Goal: Transaction & Acquisition: Purchase product/service

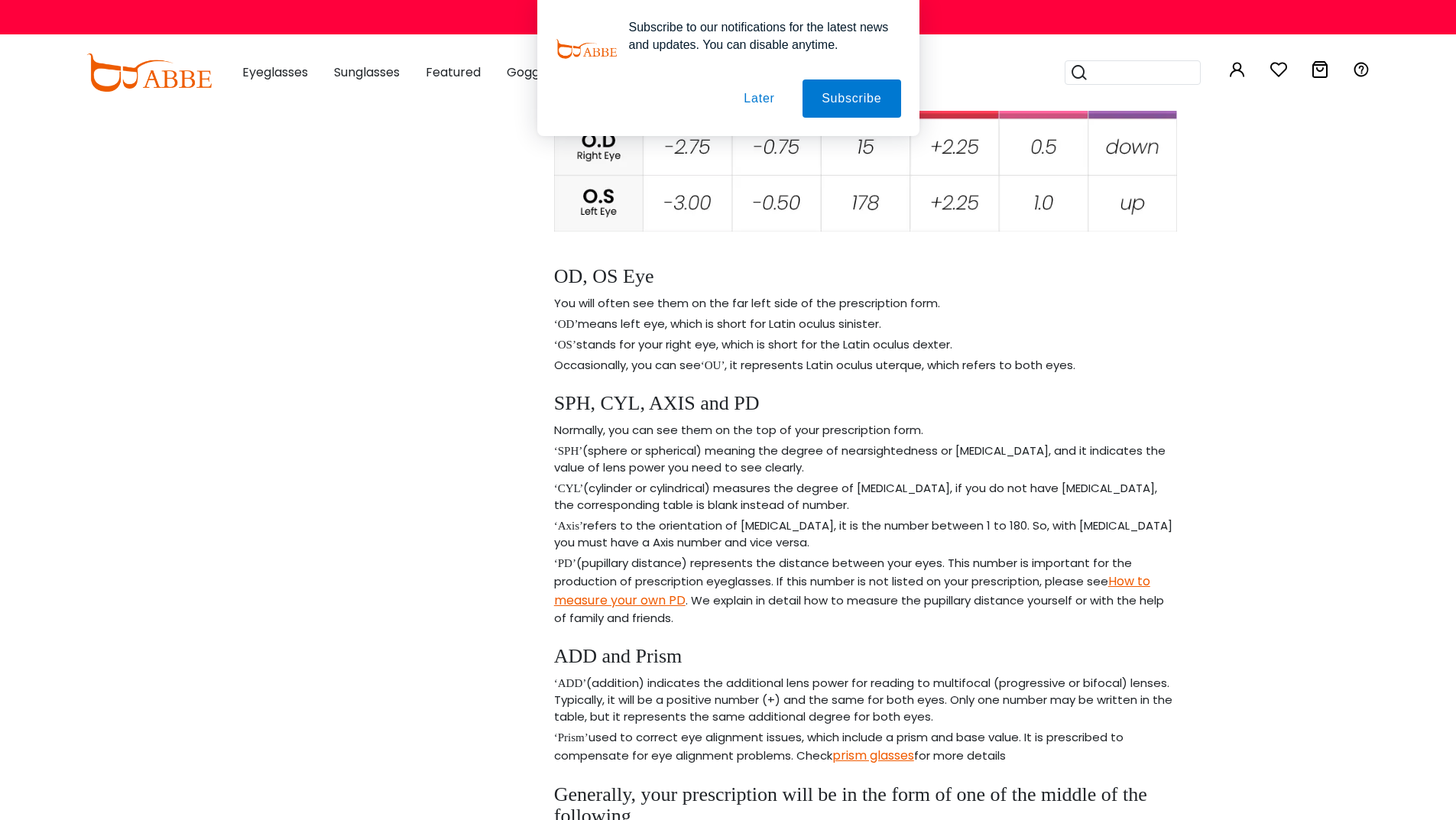
scroll to position [612, 0]
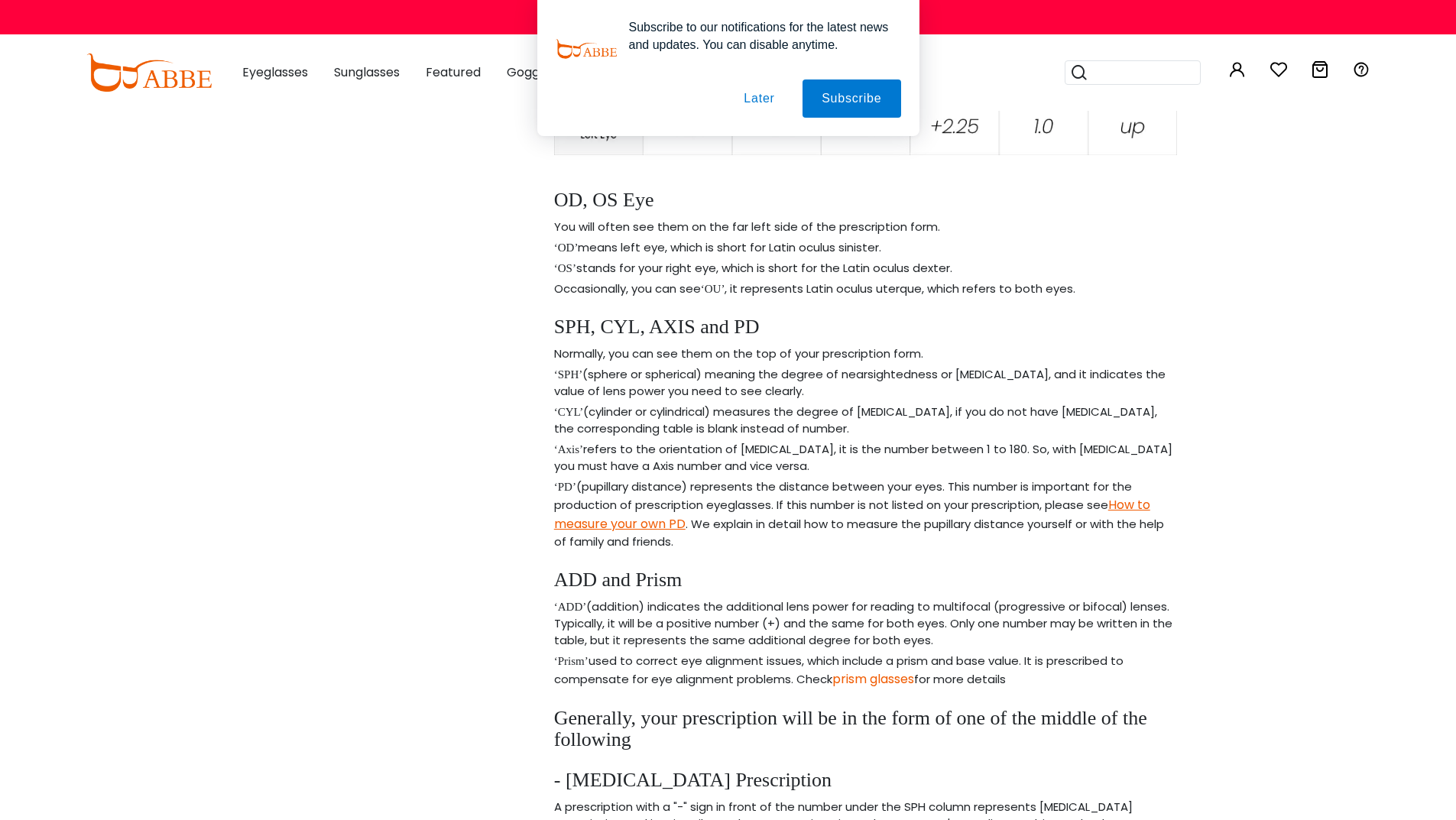
click at [874, 670] on link "prism glasses" at bounding box center [873, 678] width 82 height 18
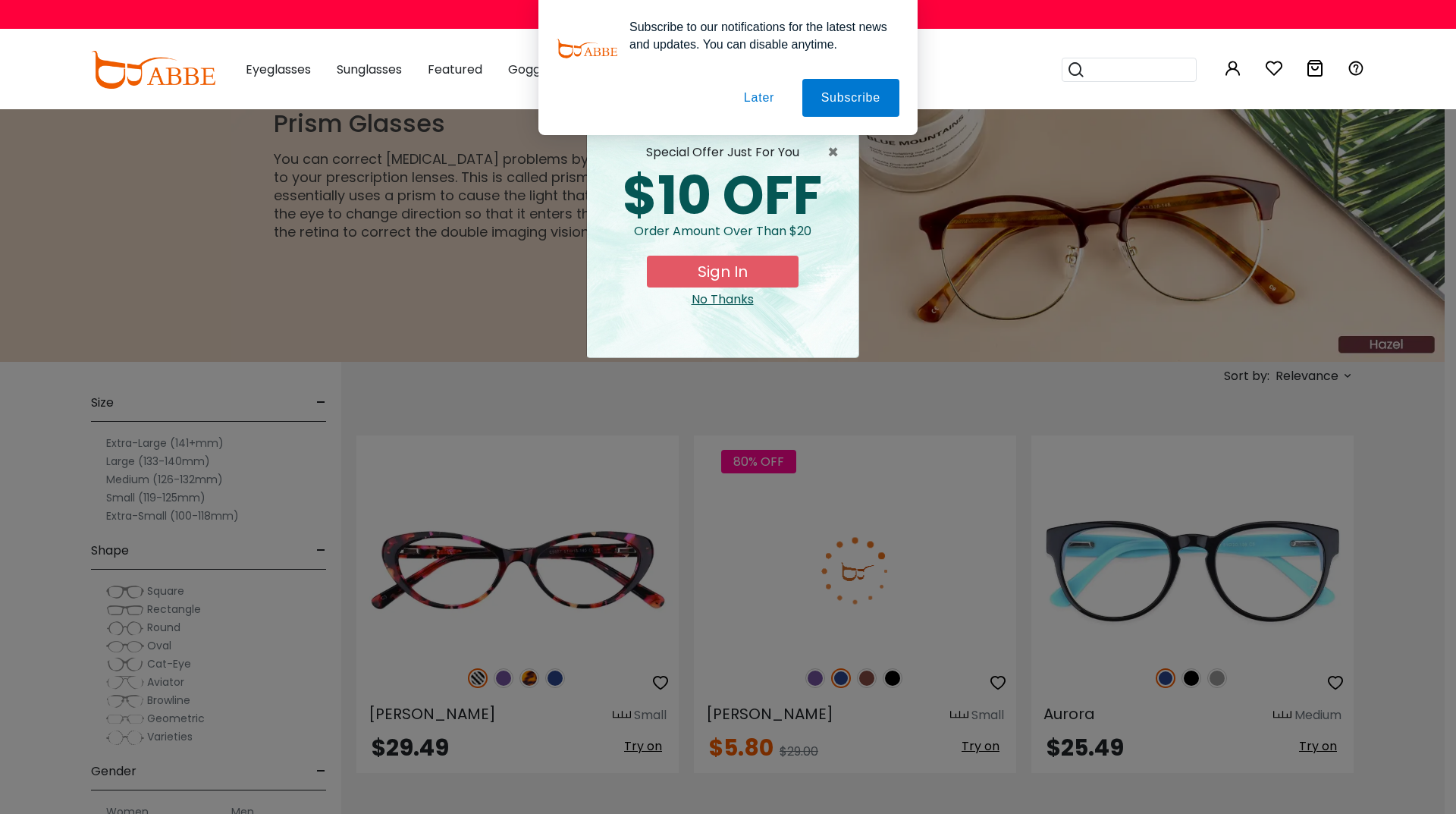
click at [758, 101] on button "Later" at bounding box center [759, 98] width 68 height 38
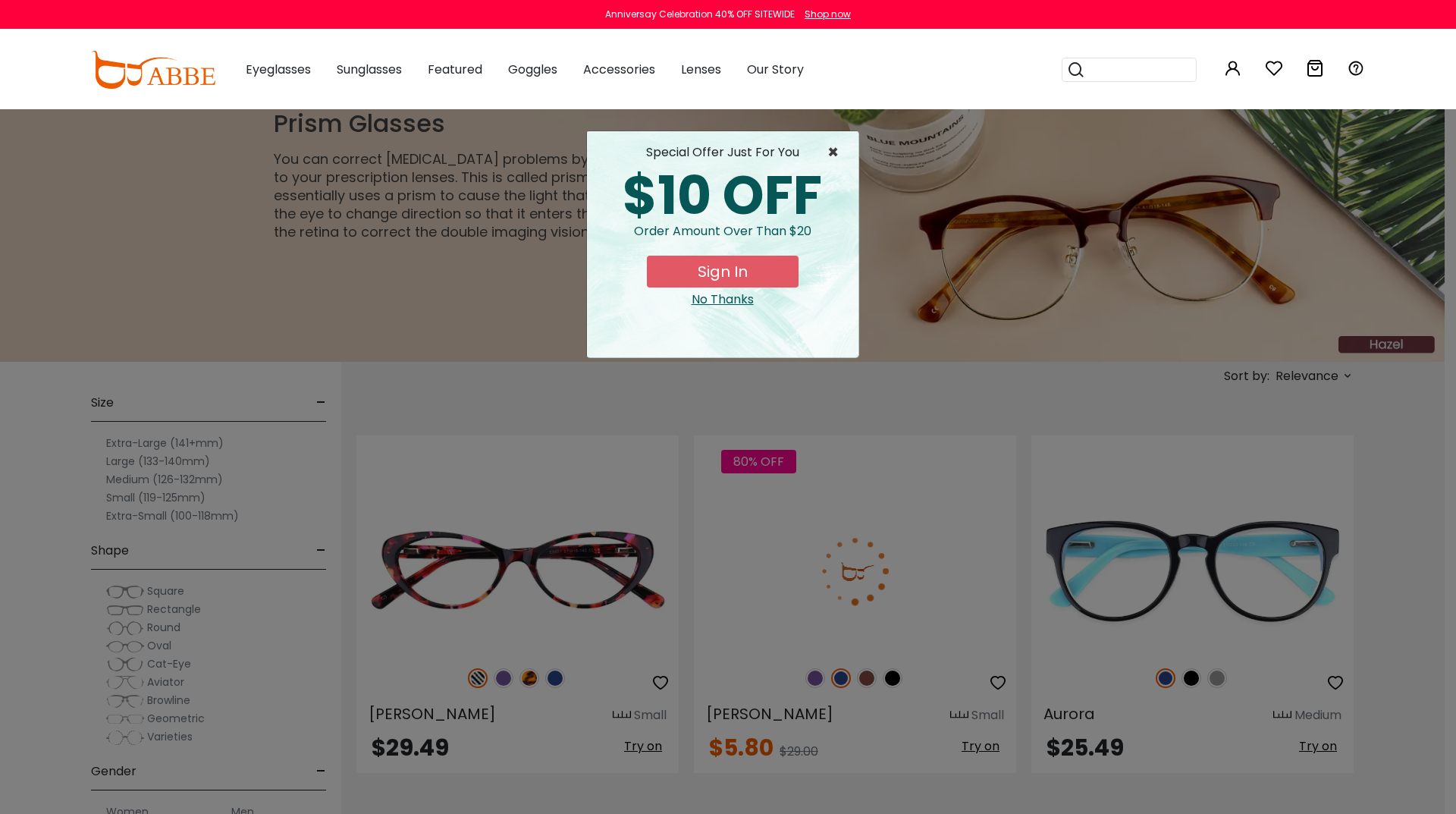
click at [836, 150] on span "×" at bounding box center [837, 152] width 19 height 18
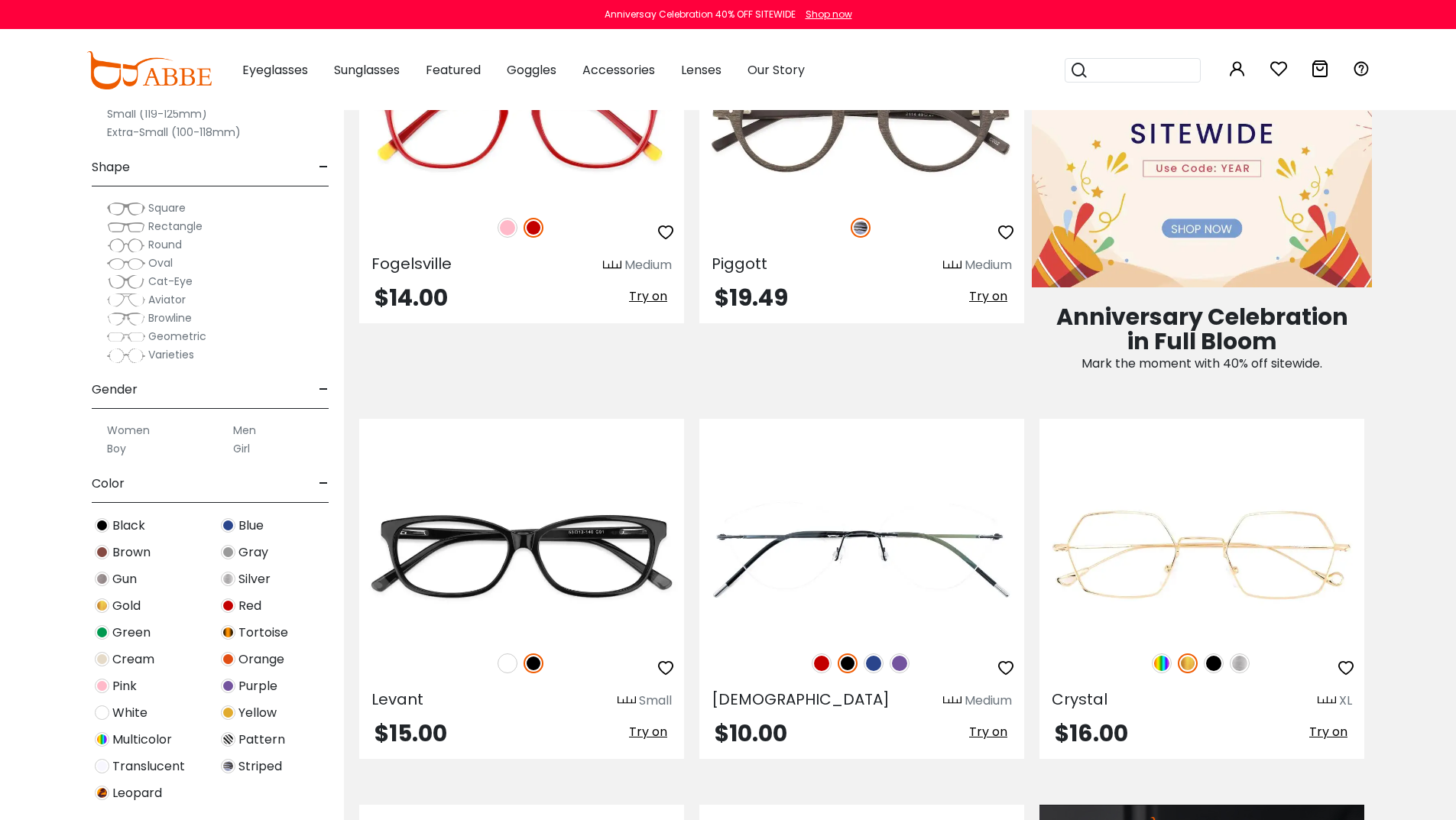
scroll to position [993, 0]
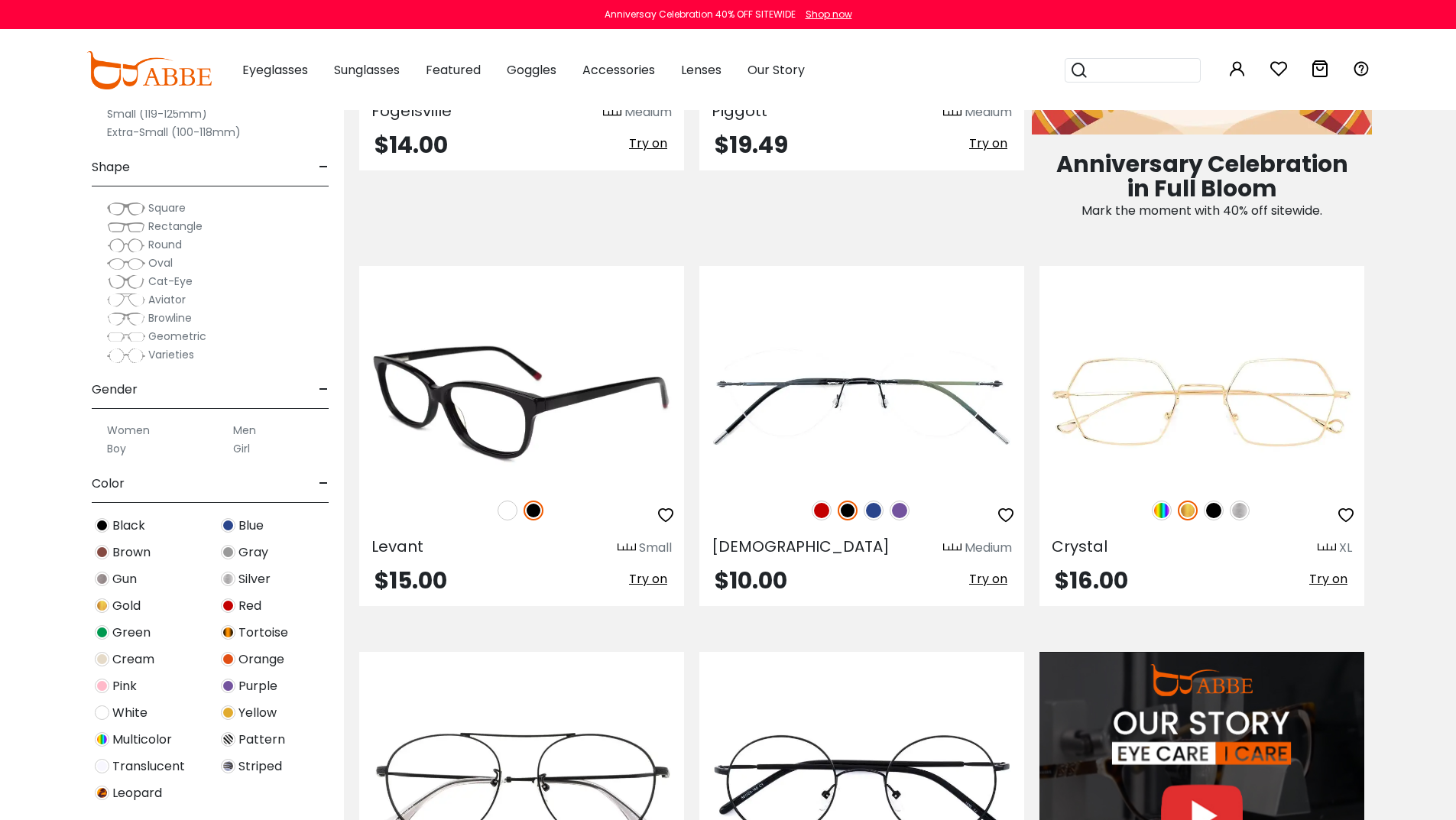
click at [506, 399] on img at bounding box center [522, 402] width 325 height 162
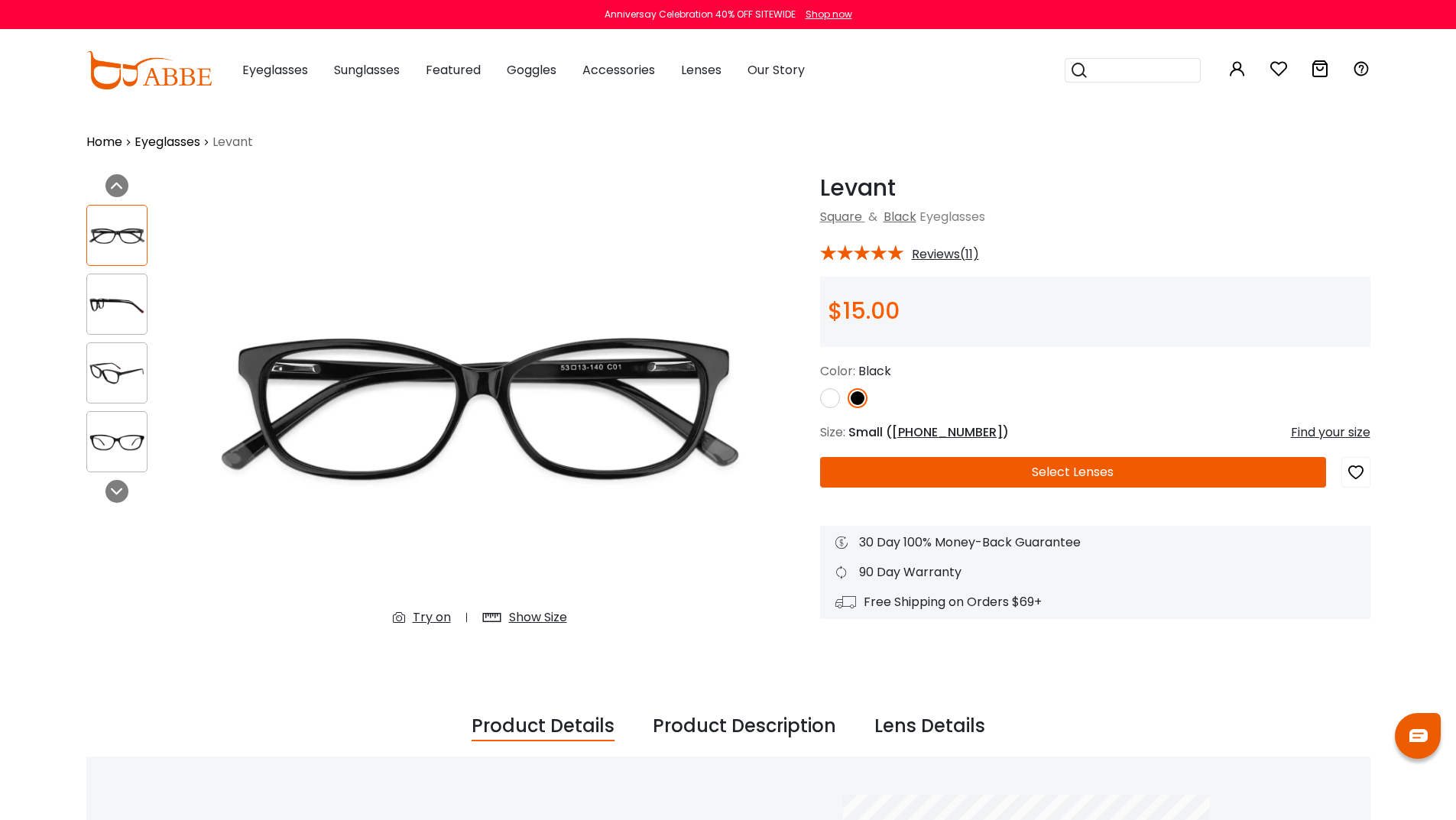
click at [1060, 471] on button "Select Lenses" at bounding box center [1073, 472] width 506 height 31
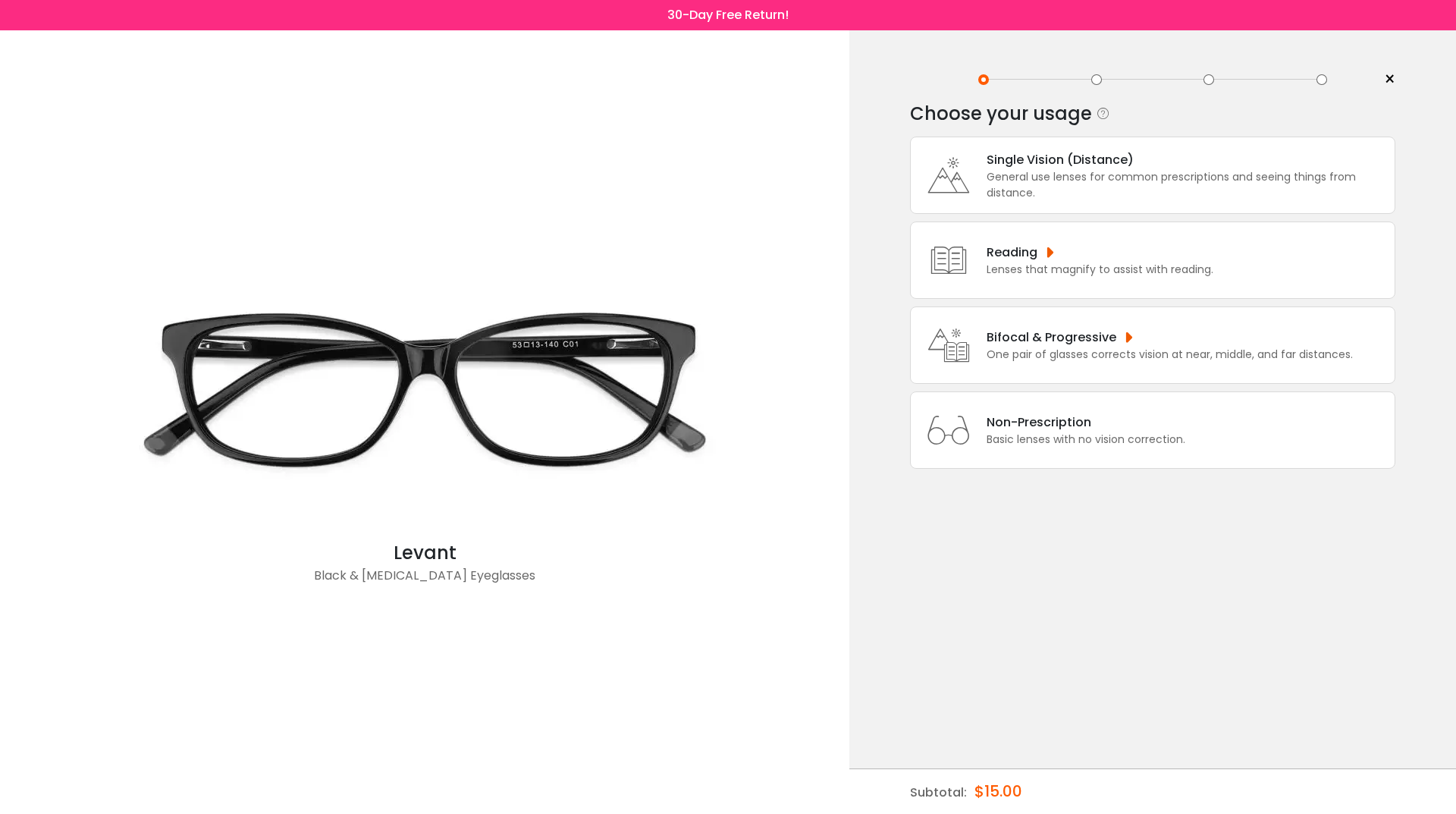
click at [1087, 339] on div "Bifocal & Progressive" at bounding box center [1170, 337] width 367 height 19
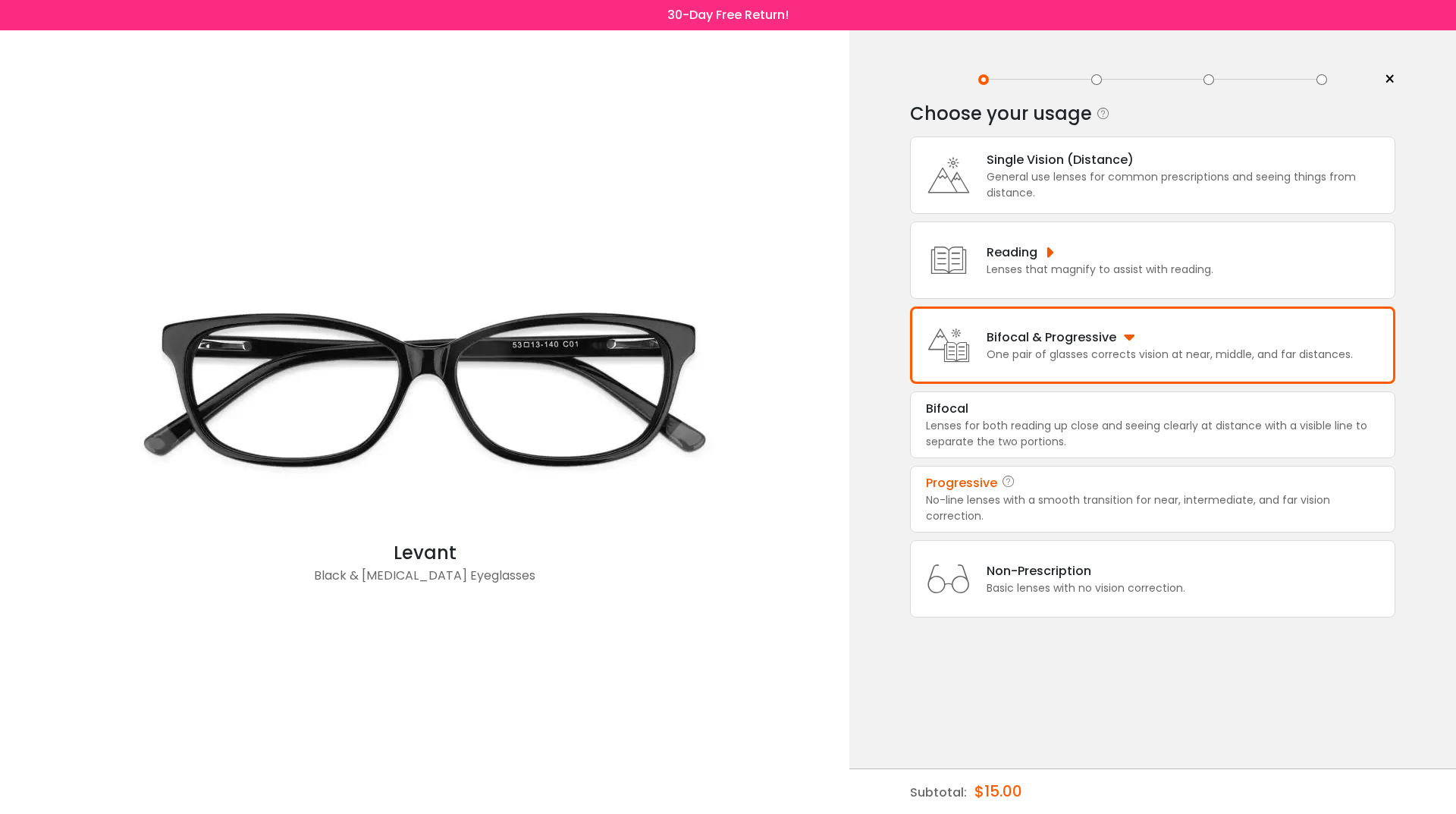
click at [1063, 487] on div "Progressive" at bounding box center [1152, 483] width 453 height 18
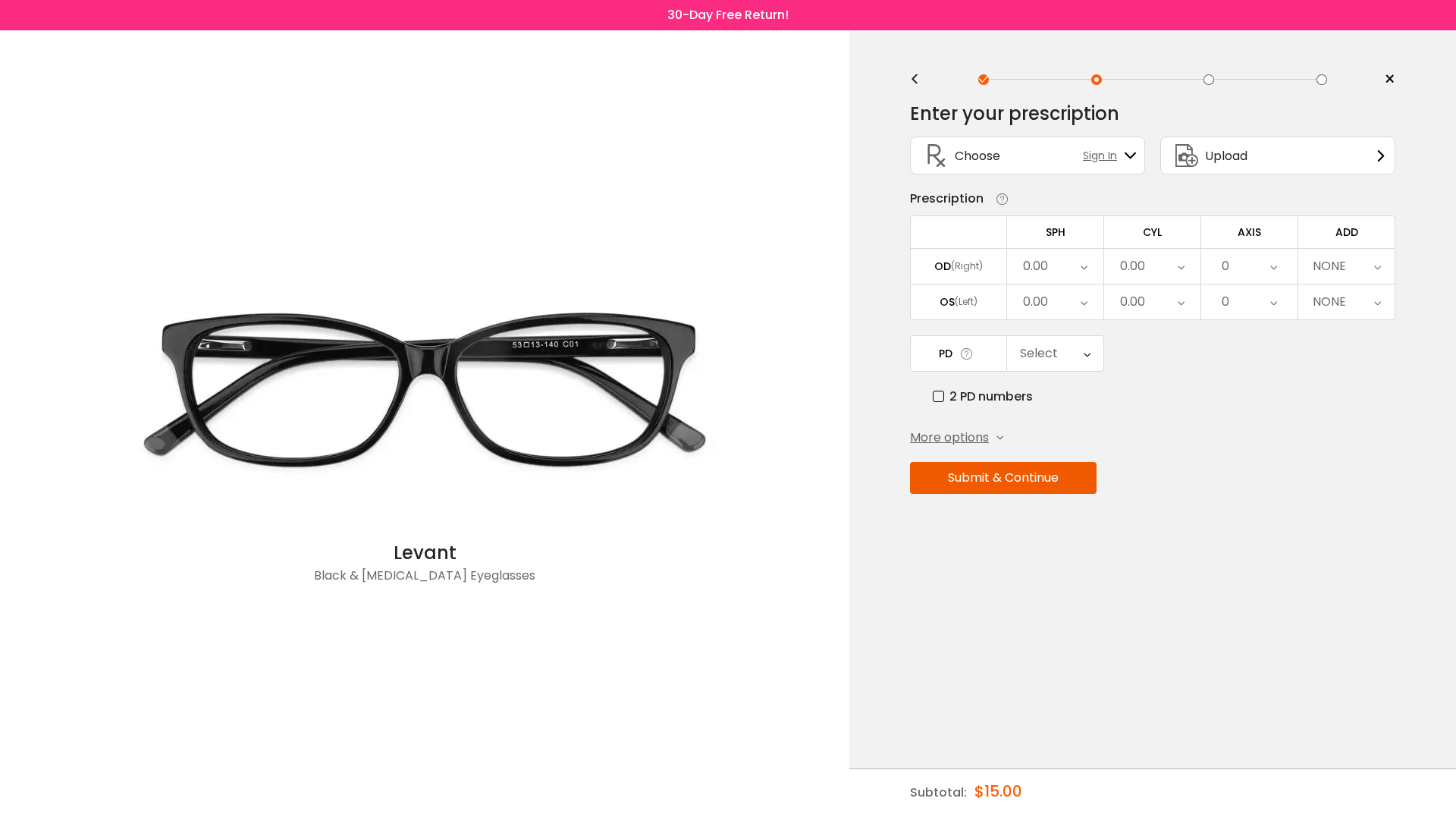
click at [1175, 271] on div "0.00" at bounding box center [1152, 266] width 97 height 35
click at [1150, 313] on li "-0.75" at bounding box center [1152, 315] width 97 height 27
click at [1275, 266] on icon at bounding box center [1273, 266] width 7 height 35
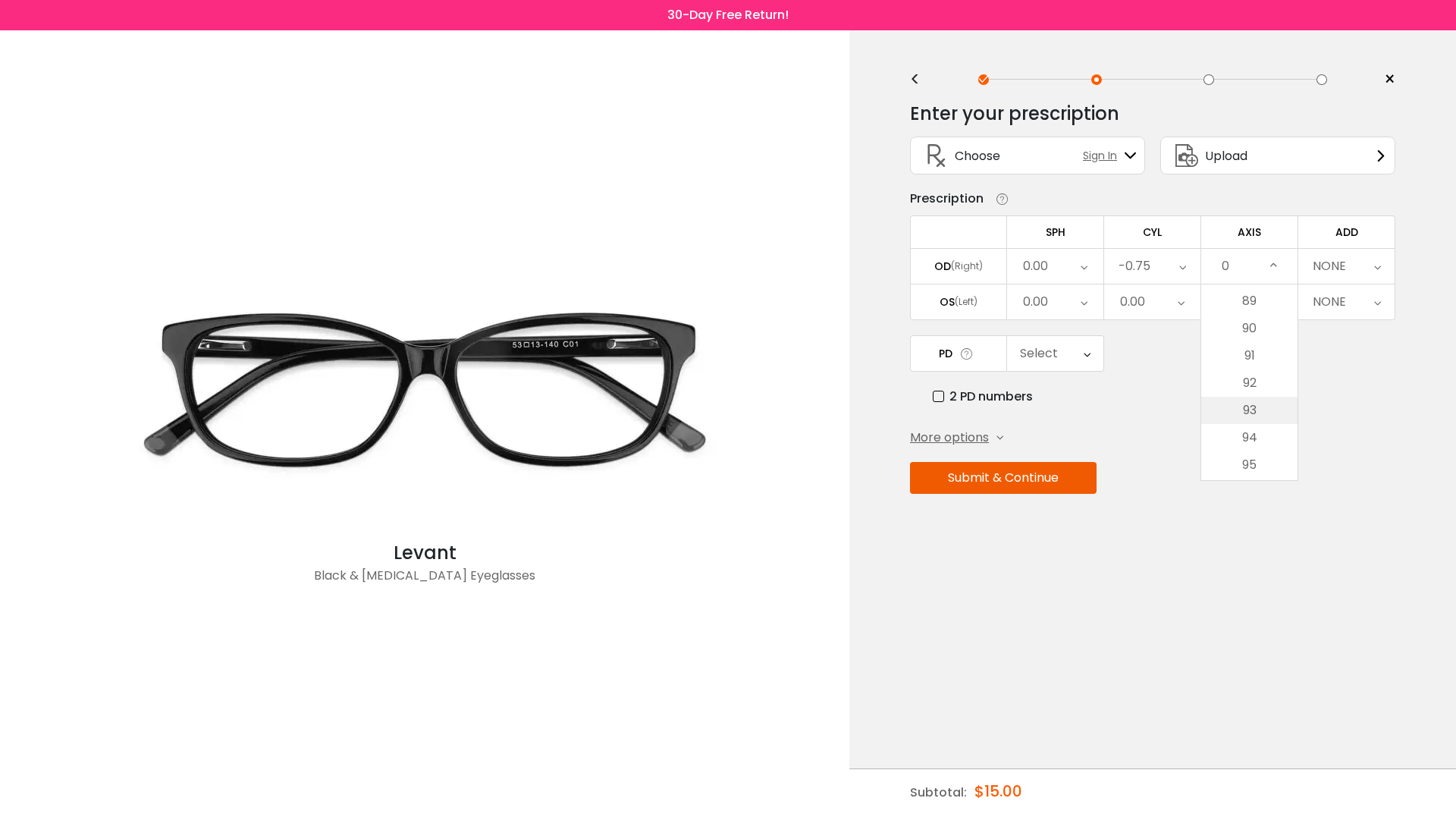
click at [1257, 409] on li "93" at bounding box center [1249, 410] width 97 height 27
click at [1370, 266] on div "NONE" at bounding box center [1346, 266] width 97 height 35
click at [1364, 438] on li "+2.25" at bounding box center [1346, 440] width 97 height 27
click at [1070, 299] on div "0.00" at bounding box center [1055, 302] width 97 height 35
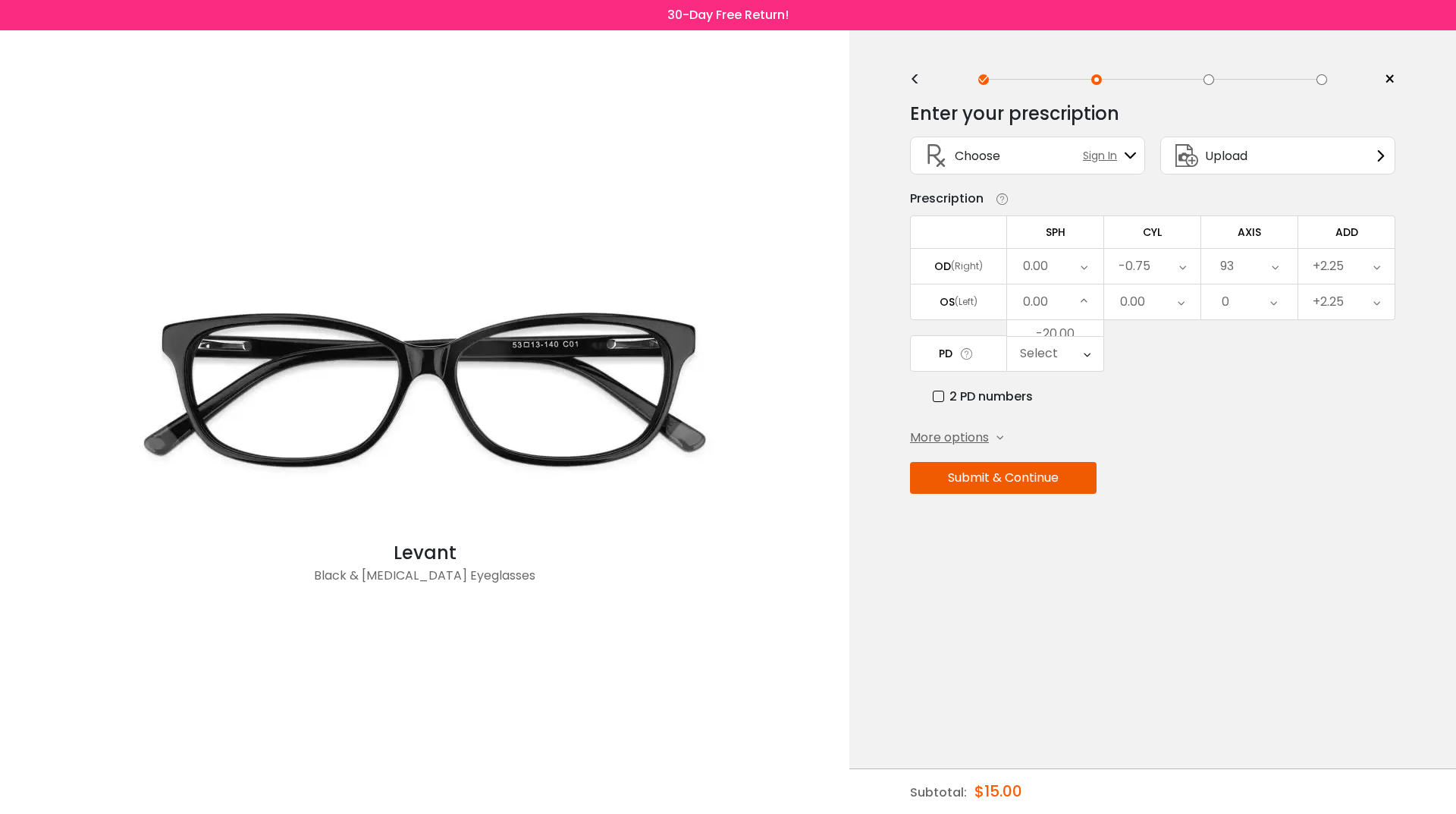
scroll to position [2086, 0]
click at [1069, 397] on li "-0.25" at bounding box center [1055, 405] width 97 height 27
click at [1171, 303] on div "0.00" at bounding box center [1152, 302] width 97 height 35
click at [1152, 324] on li "-1.00" at bounding box center [1152, 323] width 97 height 27
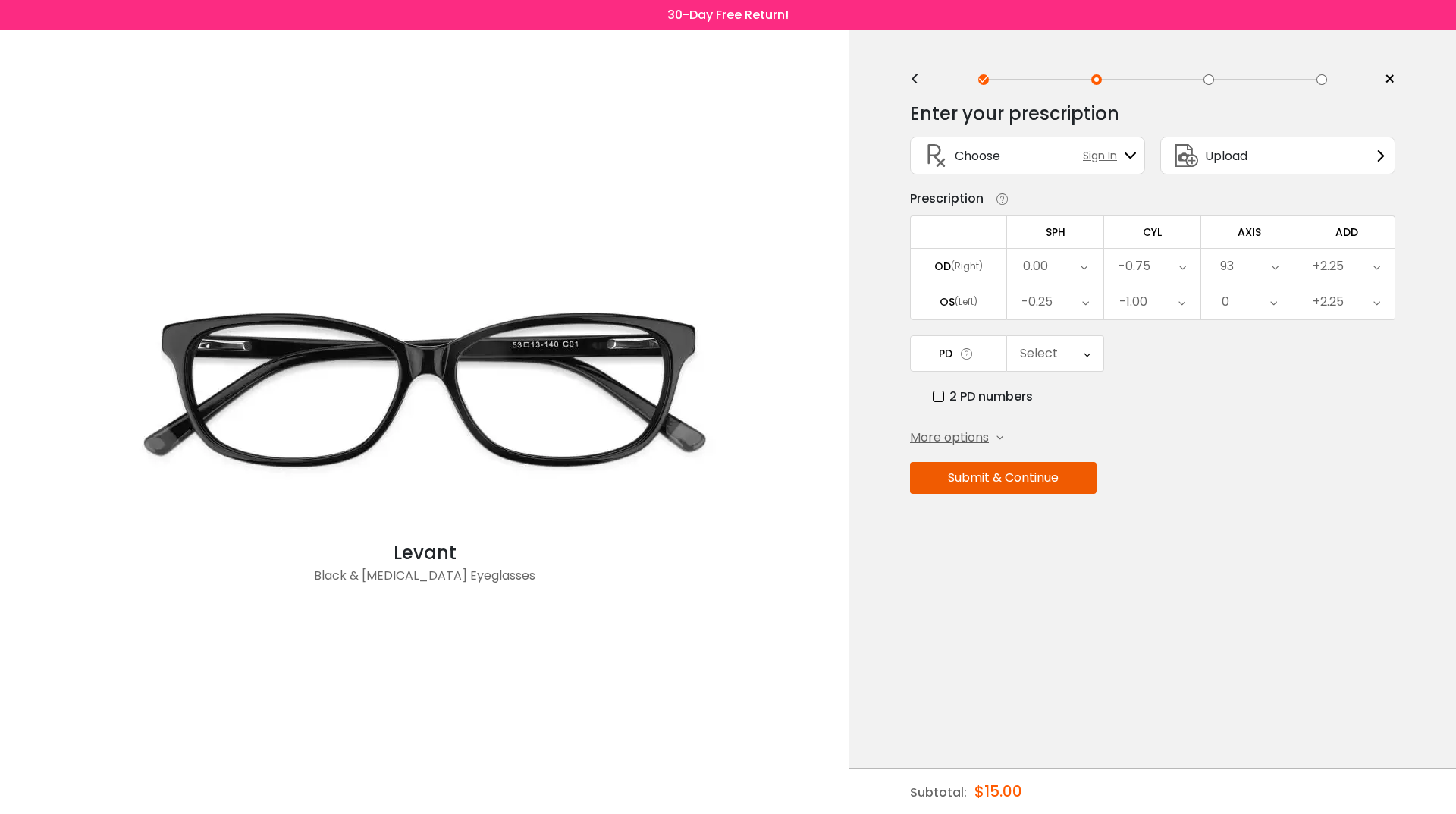
click at [1270, 305] on icon at bounding box center [1273, 302] width 7 height 35
click at [1247, 328] on li "83" at bounding box center [1249, 325] width 97 height 27
click at [1076, 356] on div "Select" at bounding box center [1055, 354] width 97 height 35
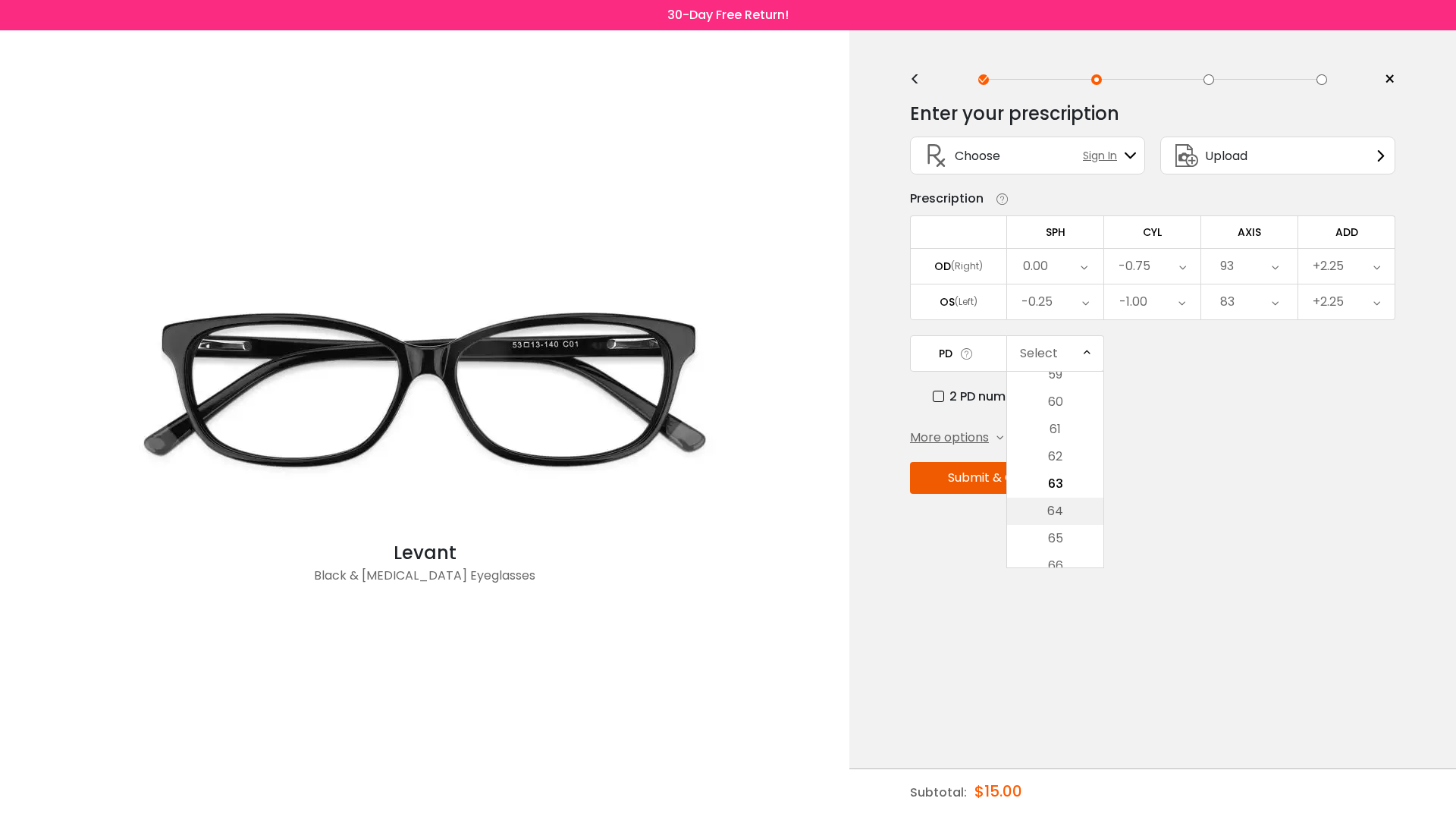
click at [1054, 508] on li "64" at bounding box center [1055, 511] width 97 height 27
click at [1013, 475] on button "Submit & Continue" at bounding box center [1003, 478] width 186 height 32
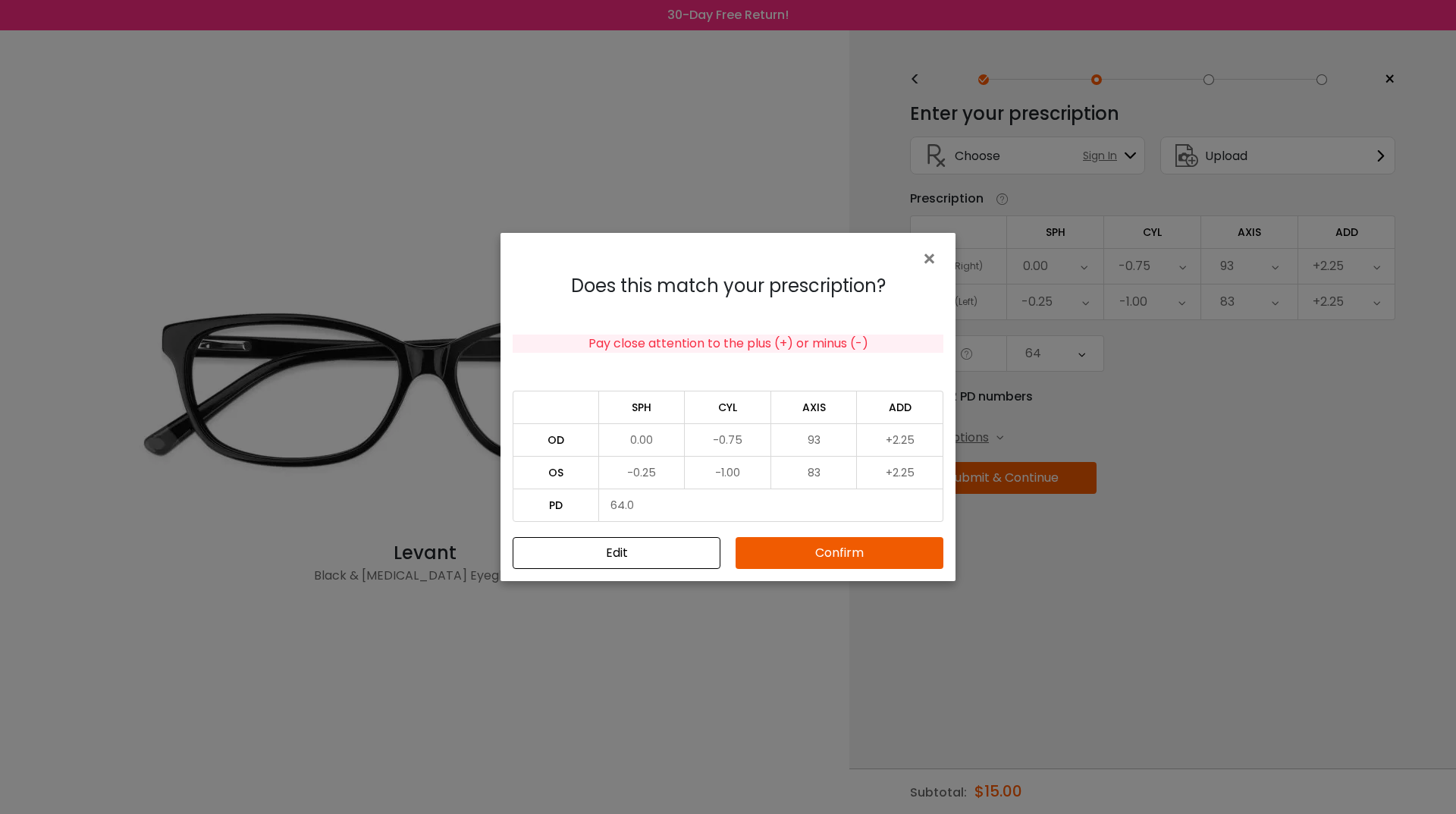
click at [839, 552] on button "Confirm" at bounding box center [839, 553] width 208 height 32
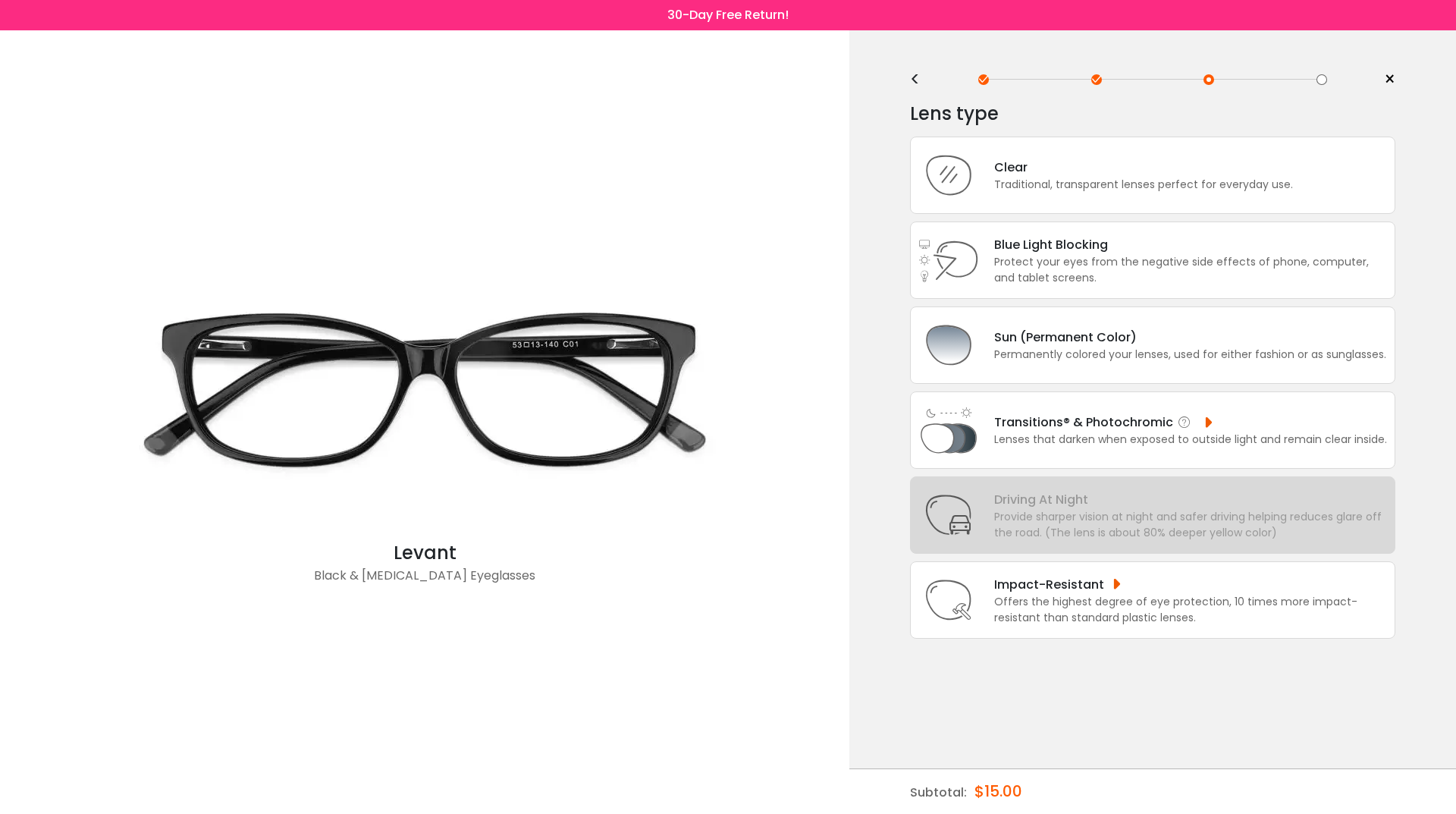
click at [1125, 421] on div "Transitions® & Photochromic" at bounding box center [1191, 421] width 393 height 19
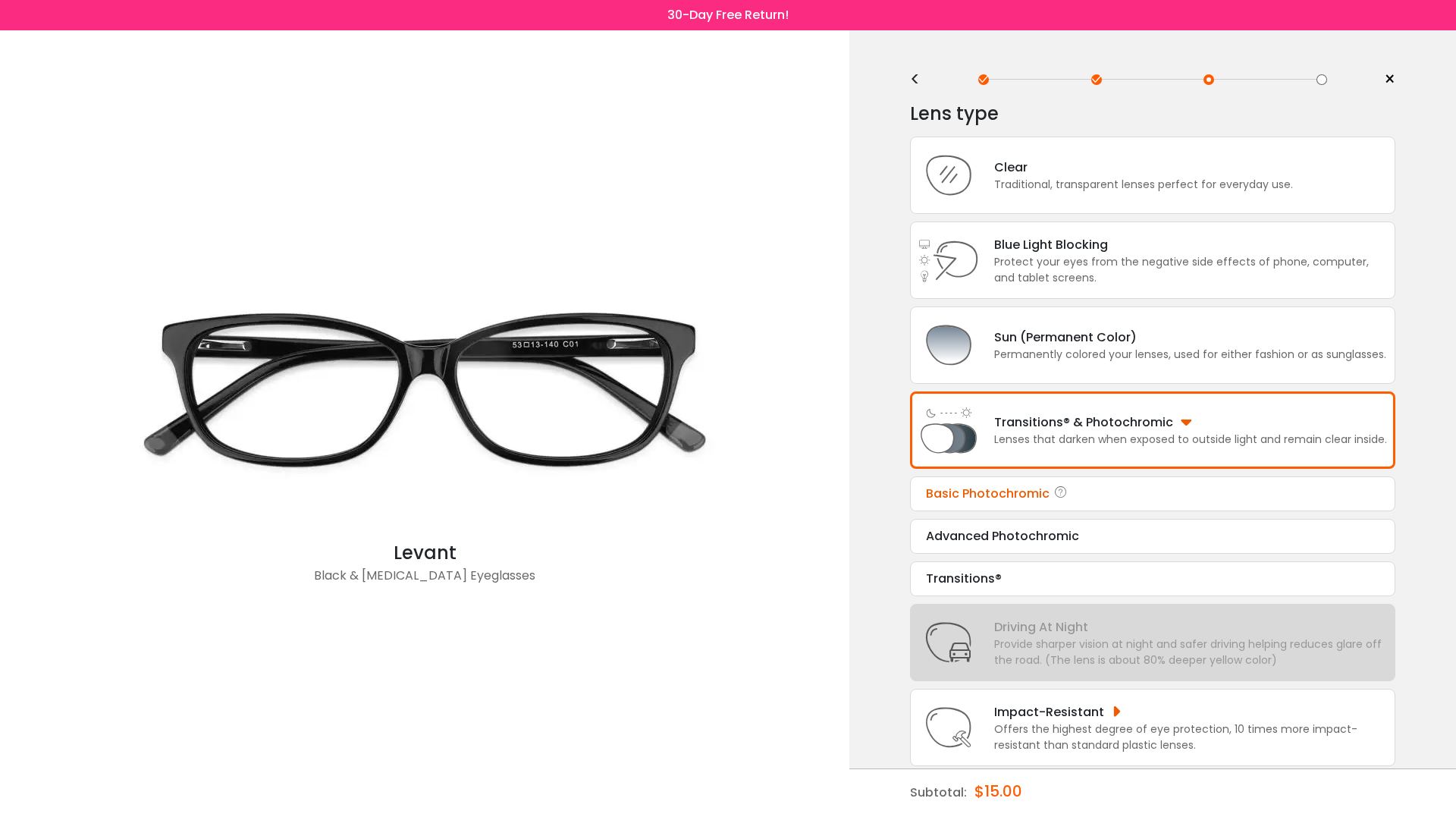
click at [1027, 494] on div "Basic Photochromic" at bounding box center [1152, 494] width 453 height 18
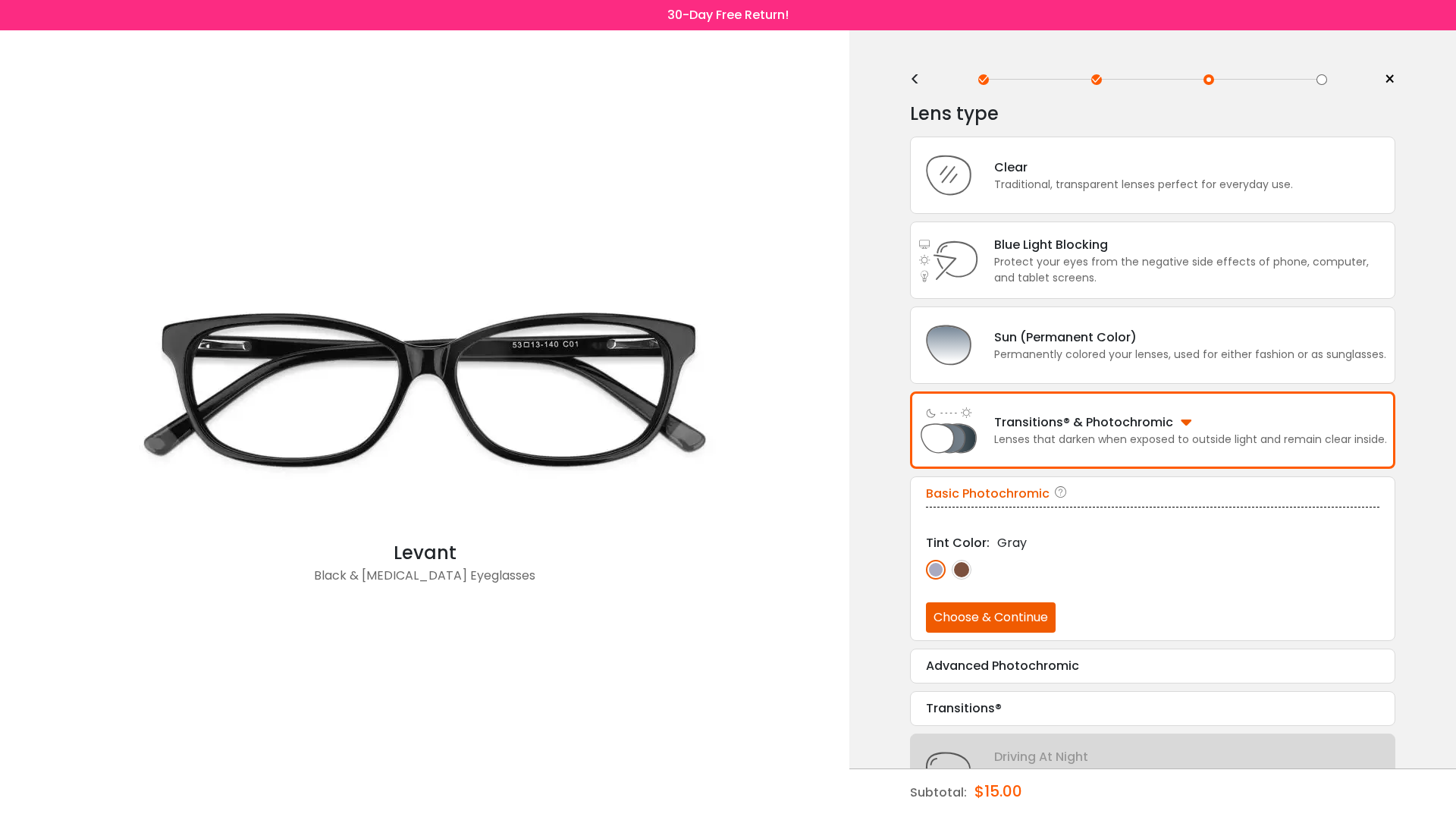
click at [960, 570] on img at bounding box center [962, 570] width 20 height 20
click at [939, 569] on img at bounding box center [936, 570] width 20 height 20
click at [991, 617] on button "Choose & Continue" at bounding box center [990, 618] width 129 height 30
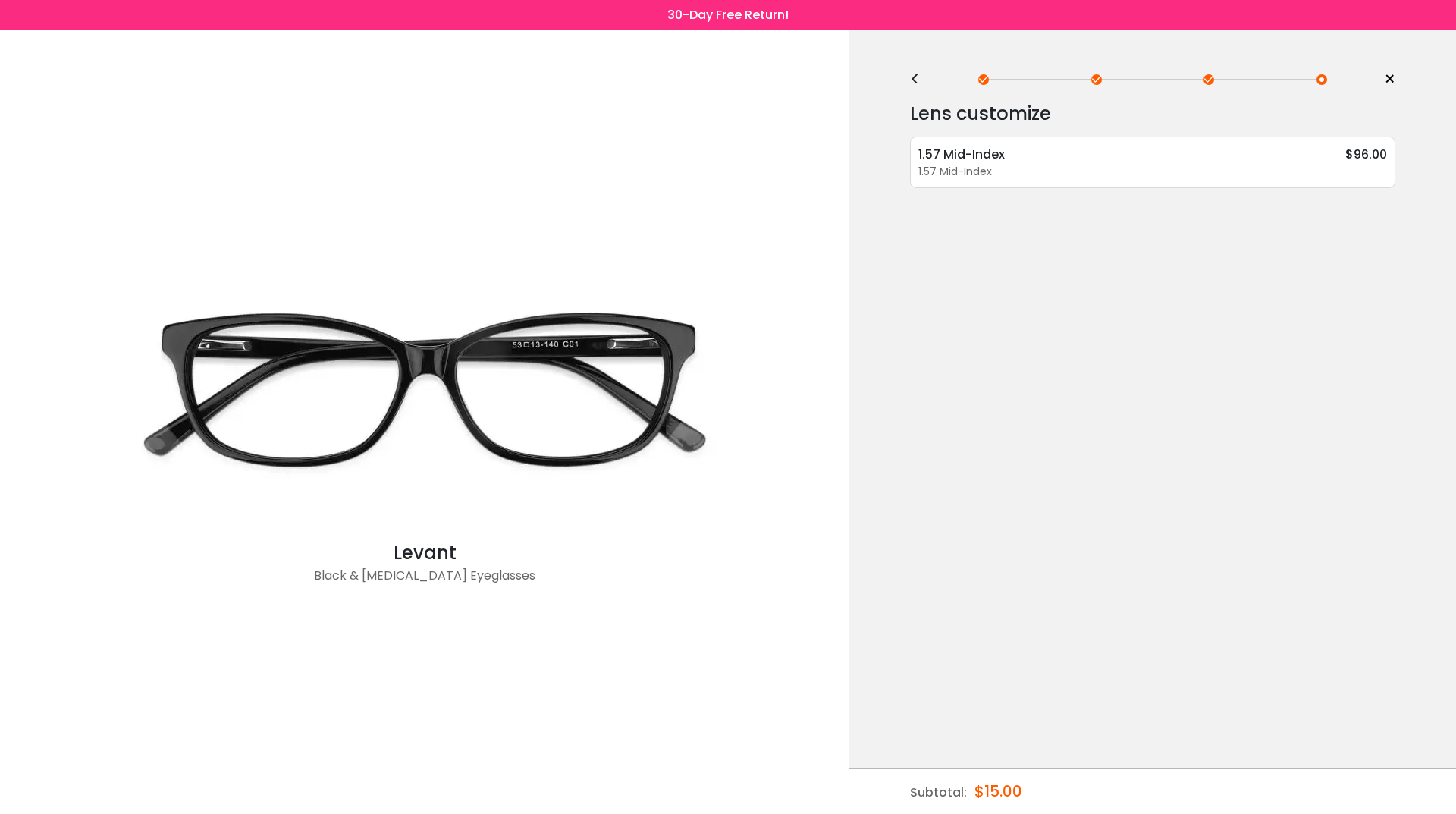
click at [1384, 79] on span "×" at bounding box center [1390, 80] width 11 height 23
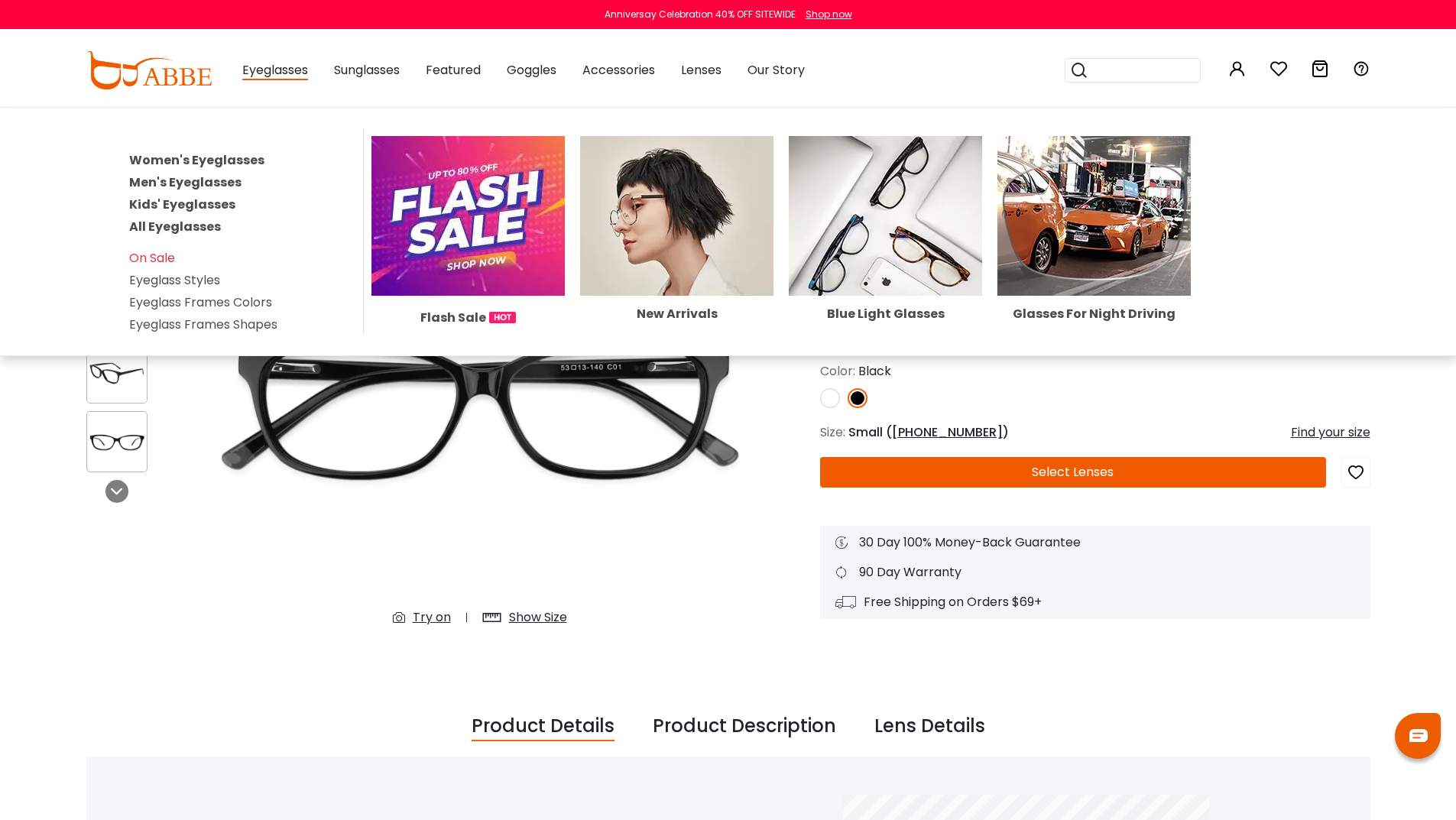
click at [189, 183] on link "Men's Eyeglasses" at bounding box center [185, 182] width 113 height 18
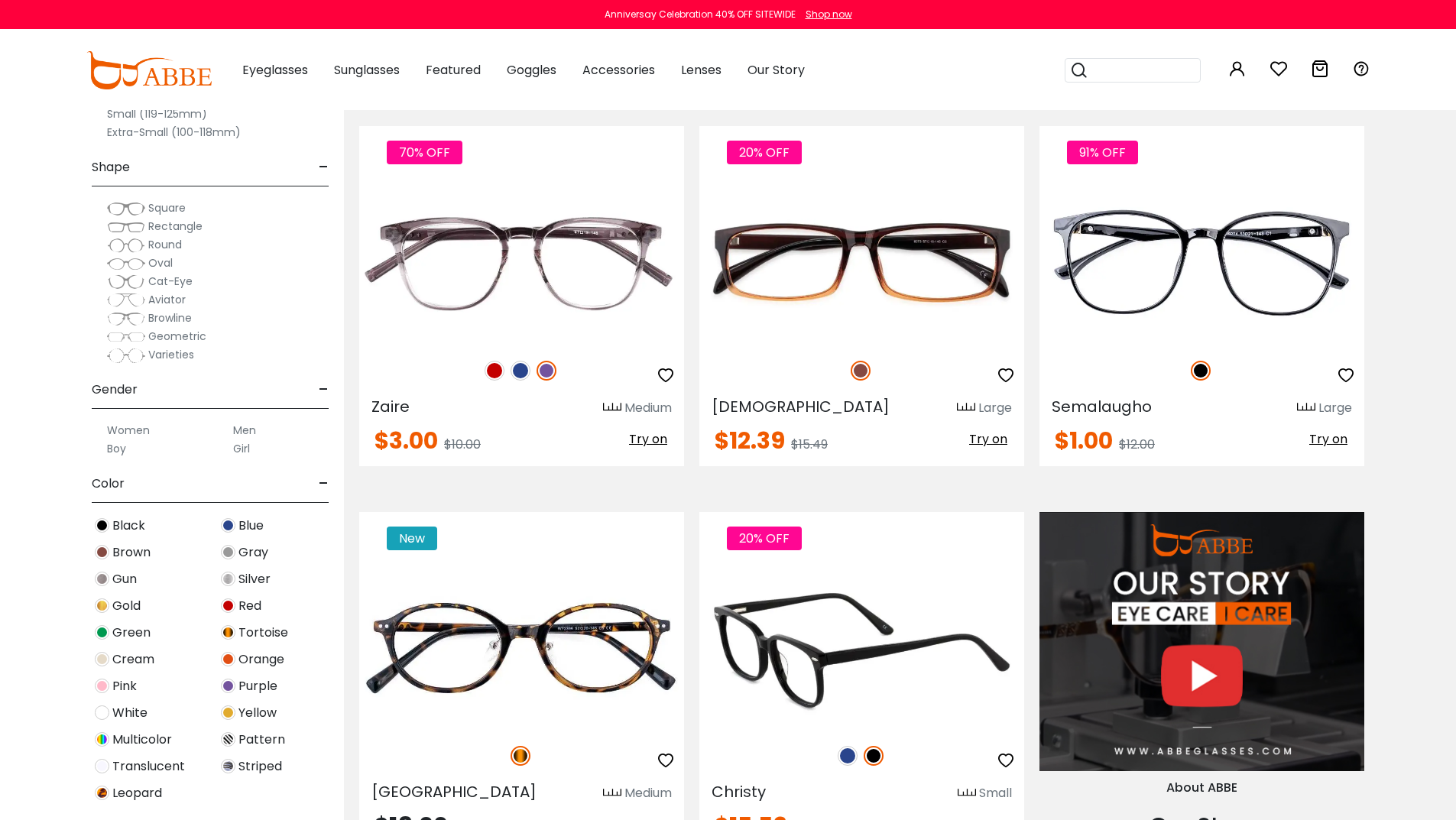
scroll to position [1222, 0]
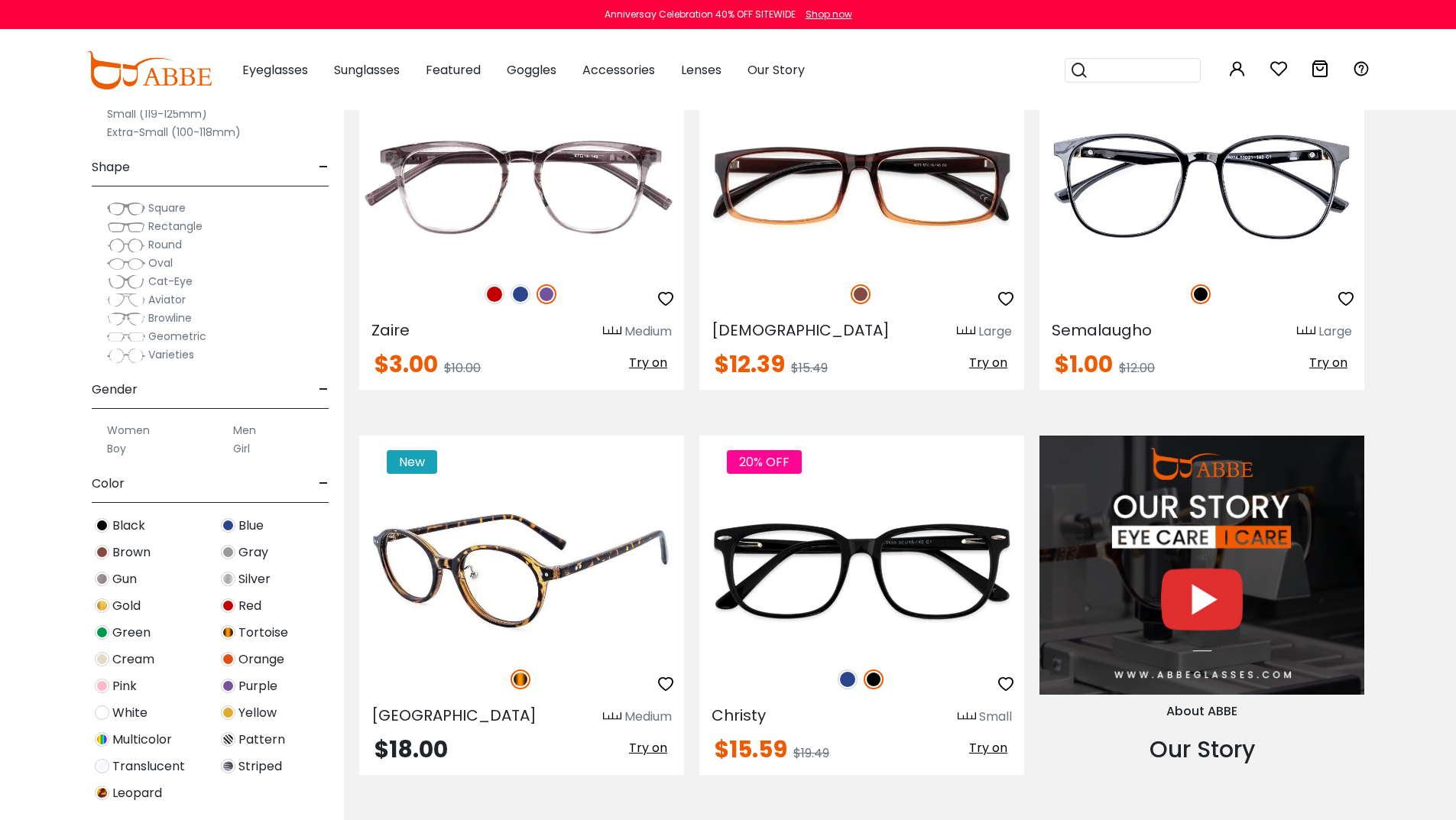
click at [537, 578] on img at bounding box center [522, 572] width 325 height 162
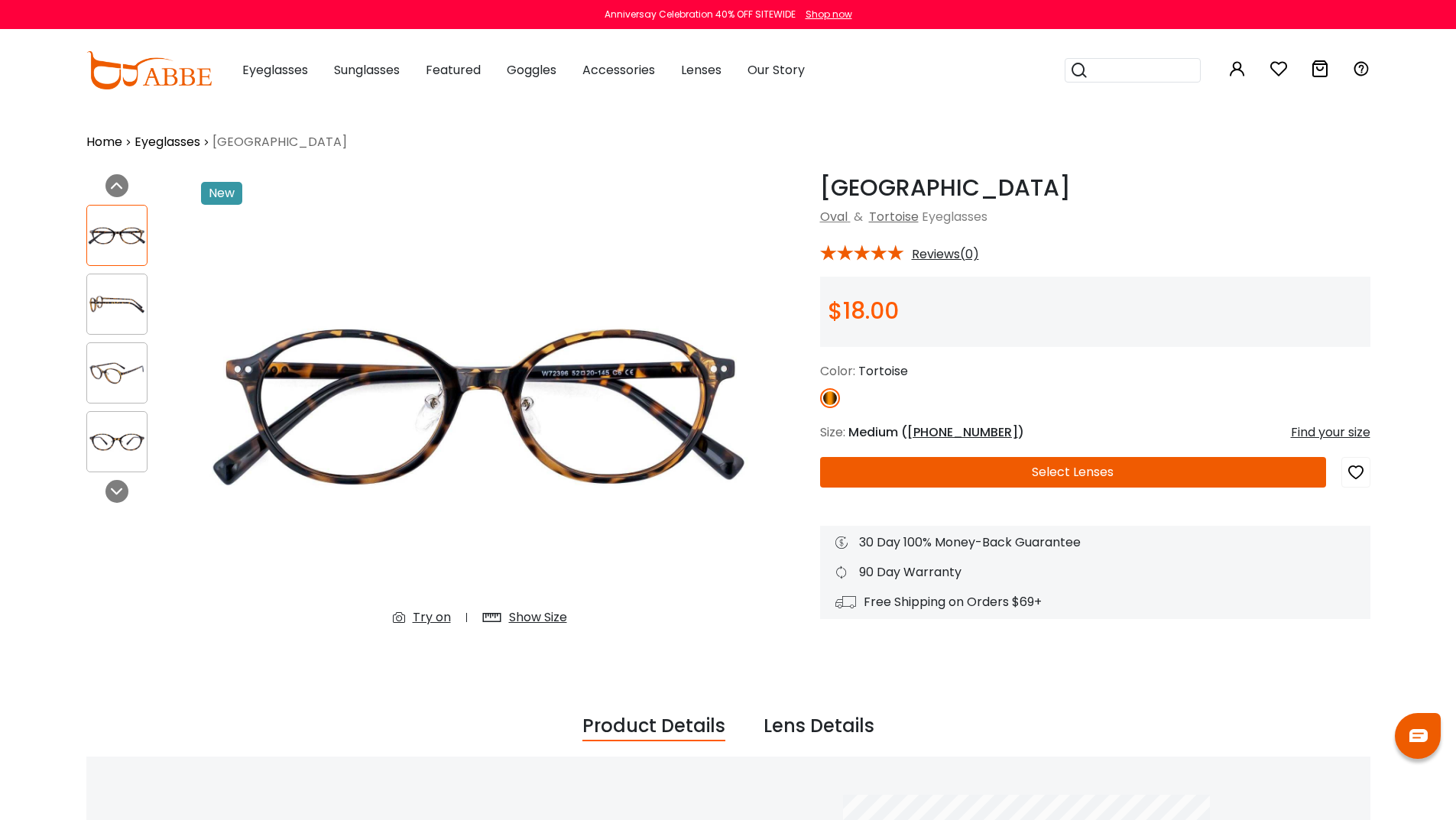
click at [120, 301] on img at bounding box center [117, 304] width 60 height 30
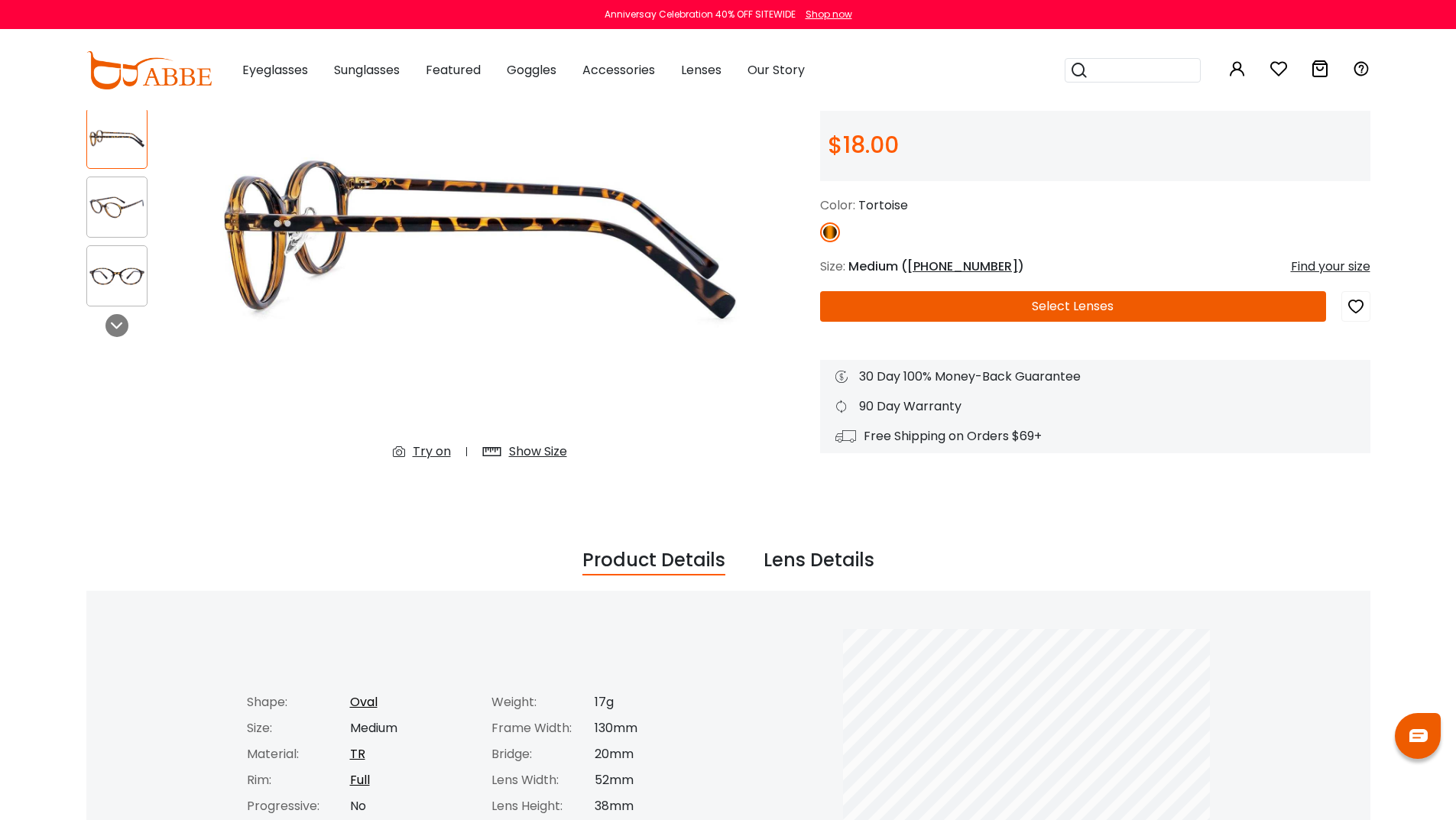
scroll to position [153, 0]
